Goal: Task Accomplishment & Management: Use online tool/utility

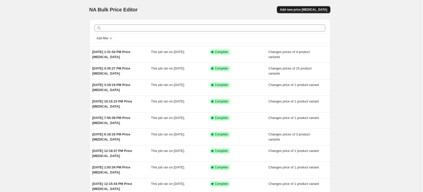
click at [313, 10] on span "Add new price [MEDICAL_DATA]" at bounding box center [303, 10] width 47 height 4
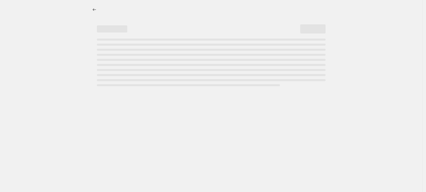
select select "percentage"
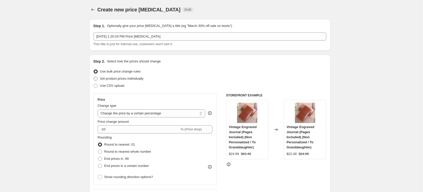
click at [126, 81] on span "Set product prices individually" at bounding box center [122, 78] width 44 height 5
click at [94, 77] on input "Set product prices individually" at bounding box center [94, 77] width 0 height 0
radio input "true"
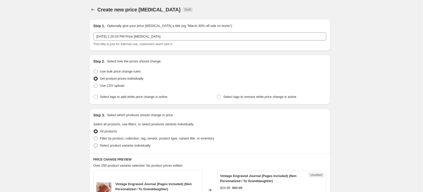
click at [132, 145] on span "Select product variants individually" at bounding box center [125, 146] width 51 height 4
click at [94, 144] on input "Select product variants individually" at bounding box center [94, 144] width 0 height 0
radio input "true"
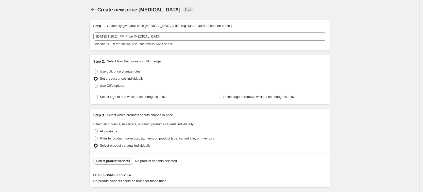
click at [129, 158] on button "Select product variants" at bounding box center [113, 161] width 40 height 7
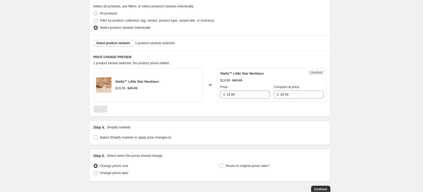
scroll to position [150, 0]
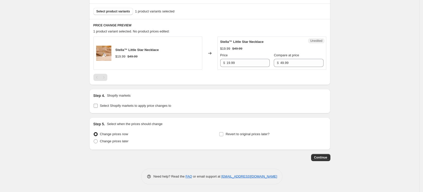
click at [149, 107] on span "Select Shopify markets to apply price changes to" at bounding box center [135, 106] width 71 height 4
click at [98, 107] on input "Select Shopify markets to apply price changes to" at bounding box center [96, 106] width 4 height 4
checkbox input "true"
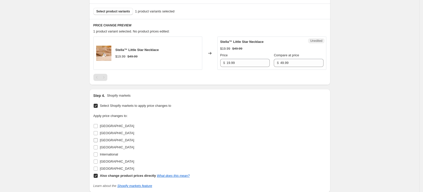
click at [101, 141] on label "[GEOGRAPHIC_DATA]" at bounding box center [113, 140] width 41 height 7
click at [98, 141] on input "[GEOGRAPHIC_DATA]" at bounding box center [96, 140] width 4 height 4
checkbox input "true"
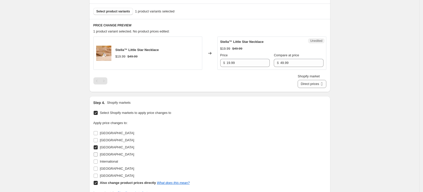
click at [108, 153] on span "[GEOGRAPHIC_DATA]" at bounding box center [117, 155] width 34 height 4
click at [98, 153] on input "[GEOGRAPHIC_DATA]" at bounding box center [96, 155] width 4 height 4
checkbox input "true"
click at [112, 170] on span "[GEOGRAPHIC_DATA]" at bounding box center [117, 169] width 34 height 4
click at [98, 170] on input "[GEOGRAPHIC_DATA]" at bounding box center [96, 169] width 4 height 4
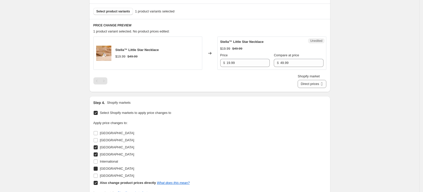
checkbox input "true"
click at [111, 178] on span "[GEOGRAPHIC_DATA]" at bounding box center [117, 175] width 34 height 5
click at [98, 178] on input "[GEOGRAPHIC_DATA]" at bounding box center [96, 176] width 4 height 4
checkbox input "true"
click at [114, 182] on b "Also change product prices directly" at bounding box center [128, 183] width 56 height 4
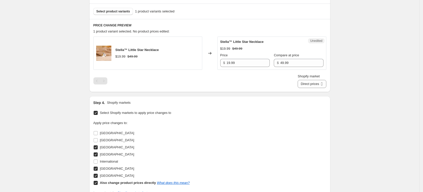
click at [98, 182] on input "Also change product prices directly What does this mean?" at bounding box center [96, 183] width 4 height 4
checkbox input "false"
select select "7201456197"
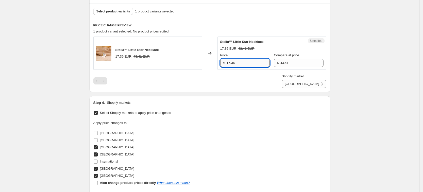
click at [246, 65] on input "17.36" at bounding box center [248, 63] width 43 height 8
type input "19.99"
click at [303, 64] on input "43.41" at bounding box center [301, 63] width 43 height 8
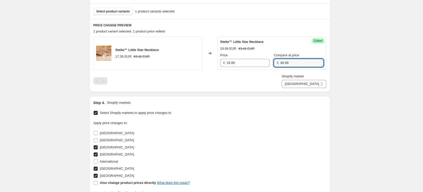
type input "49.99"
drag, startPoint x: 263, startPoint y: 80, endPoint x: 275, endPoint y: 79, distance: 11.8
click at [263, 80] on div "Shopify market [GEOGRAPHIC_DATA] [GEOGRAPHIC_DATA] [GEOGRAPHIC_DATA] [GEOGRAPHI…" at bounding box center [209, 81] width 233 height 14
click at [310, 85] on select "[GEOGRAPHIC_DATA] [GEOGRAPHIC_DATA] [GEOGRAPHIC_DATA] [GEOGRAPHIC_DATA]" at bounding box center [304, 84] width 44 height 8
select select "7201488965"
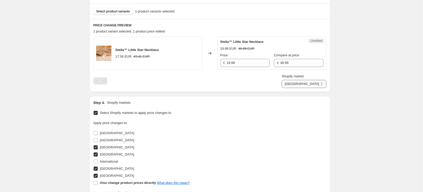
click at [305, 88] on select "[GEOGRAPHIC_DATA] [GEOGRAPHIC_DATA] [GEOGRAPHIC_DATA] [GEOGRAPHIC_DATA]" at bounding box center [304, 84] width 44 height 8
click at [241, 64] on input "17.36" at bounding box center [248, 63] width 43 height 8
type input "19.99"
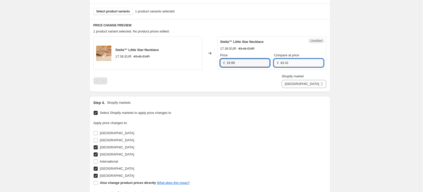
click at [290, 62] on input "43.41" at bounding box center [301, 63] width 43 height 8
type input "49.99"
click at [274, 75] on div "Shopify market [GEOGRAPHIC_DATA] [GEOGRAPHIC_DATA] [GEOGRAPHIC_DATA] [GEOGRAPHI…" at bounding box center [209, 81] width 233 height 14
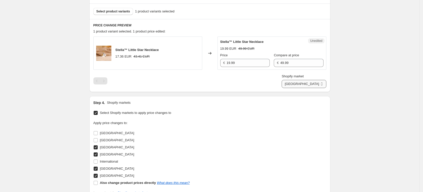
click at [311, 84] on select "[GEOGRAPHIC_DATA] [GEOGRAPHIC_DATA] [GEOGRAPHIC_DATA] [GEOGRAPHIC_DATA]" at bounding box center [304, 84] width 44 height 8
select select "7201521733"
click at [294, 88] on select "[GEOGRAPHIC_DATA] [GEOGRAPHIC_DATA] [GEOGRAPHIC_DATA] [GEOGRAPHIC_DATA]" at bounding box center [304, 84] width 44 height 8
click at [245, 65] on input "14.97" at bounding box center [248, 63] width 43 height 8
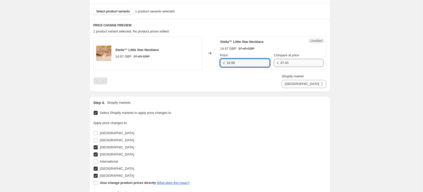
type input "19.99"
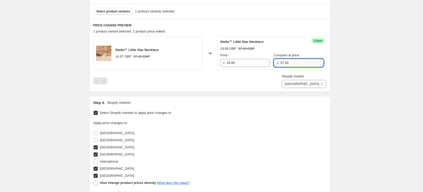
click at [295, 60] on input "37.43" at bounding box center [301, 63] width 43 height 8
type input "49.99"
click at [277, 74] on div "Shopify market [GEOGRAPHIC_DATA] [GEOGRAPHIC_DATA] [GEOGRAPHIC_DATA] [GEOGRAPHI…" at bounding box center [209, 81] width 233 height 14
click at [301, 82] on select "[GEOGRAPHIC_DATA] [GEOGRAPHIC_DATA] [GEOGRAPHIC_DATA] [GEOGRAPHIC_DATA]" at bounding box center [304, 84] width 44 height 8
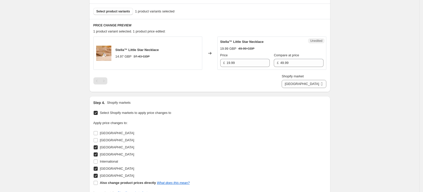
click at [365, 117] on div "Create new price [MEDICAL_DATA]. This page is ready Create new price [MEDICAL_D…" at bounding box center [210, 64] width 420 height 428
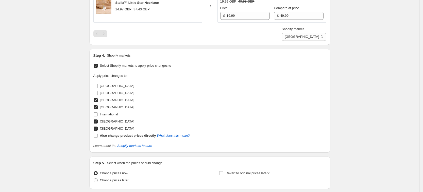
scroll to position [236, 0]
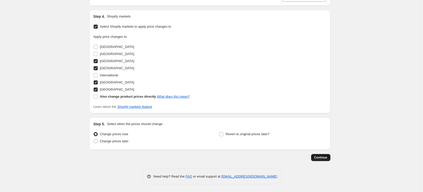
click at [325, 158] on span "Continue" at bounding box center [320, 158] width 13 height 4
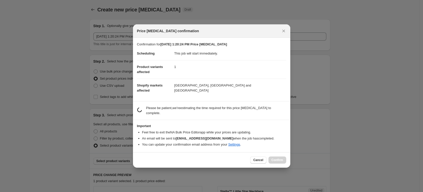
scroll to position [0, 0]
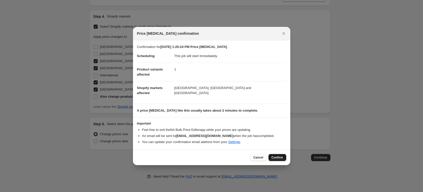
click at [281, 158] on span "Confirm" at bounding box center [278, 158] width 12 height 4
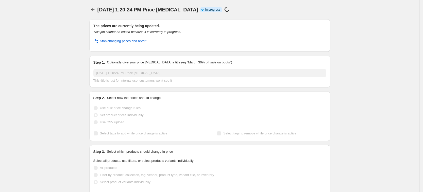
select select "7201521733"
